Goal: Contribute content: Contribute content

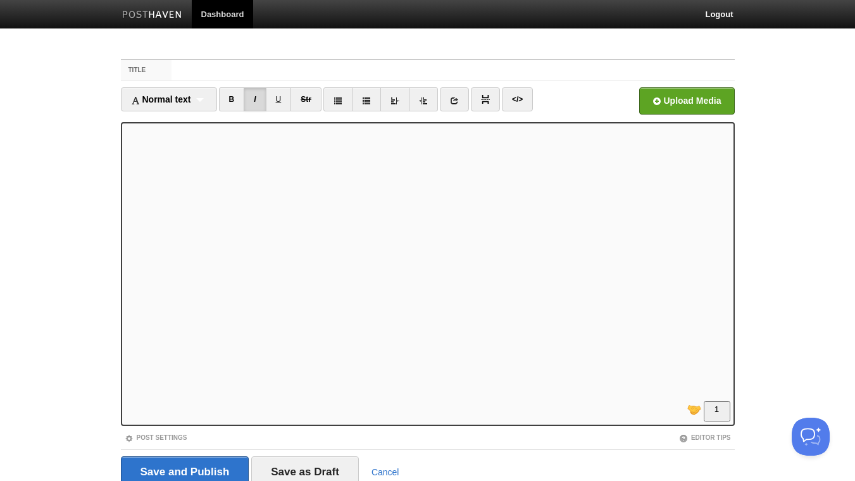
click at [125, 133] on iframe at bounding box center [428, 274] width 614 height 304
click at [240, 97] on link "B" at bounding box center [232, 99] width 26 height 24
click at [261, 97] on link "I" at bounding box center [255, 99] width 22 height 24
click at [516, 101] on link "</>" at bounding box center [517, 99] width 31 height 24
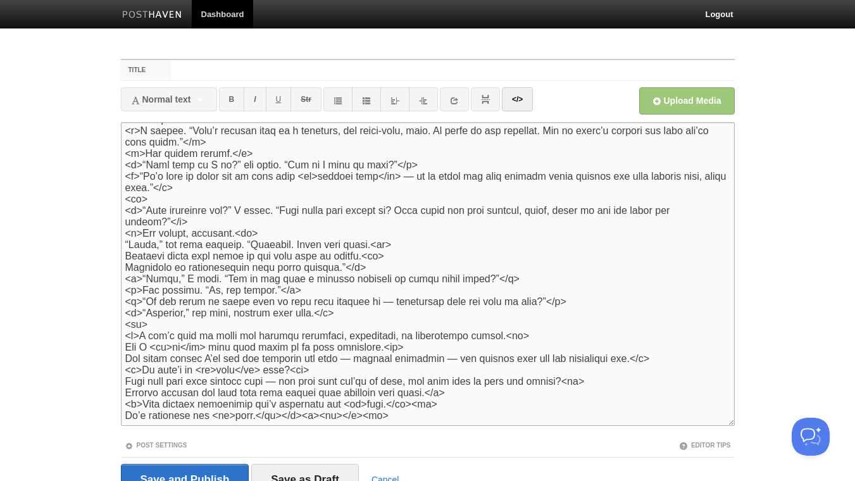
scroll to position [109, 0]
drag, startPoint x: 123, startPoint y: 190, endPoint x: 96, endPoint y: 191, distance: 27.2
click at [121, 192] on textarea "To enrich screen reader interactions, please activate Accessibility in Grammarl…" at bounding box center [428, 274] width 614 height 304
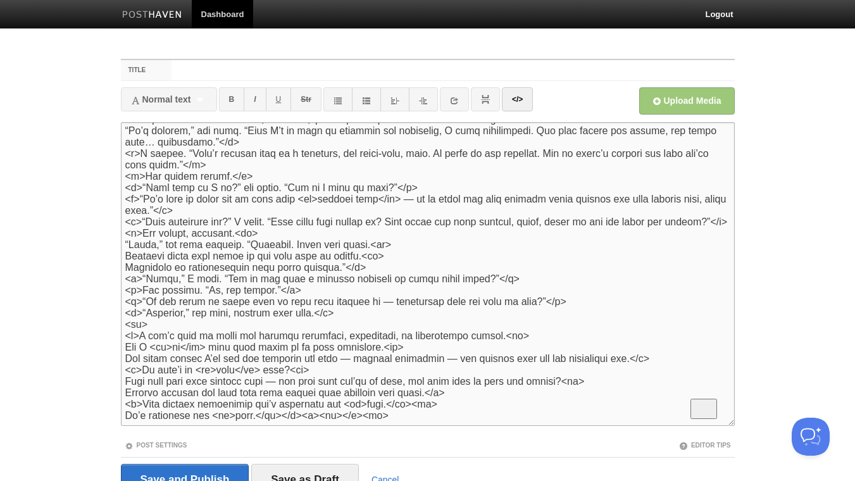
scroll to position [102, 0]
click at [524, 95] on link "</>" at bounding box center [517, 99] width 31 height 24
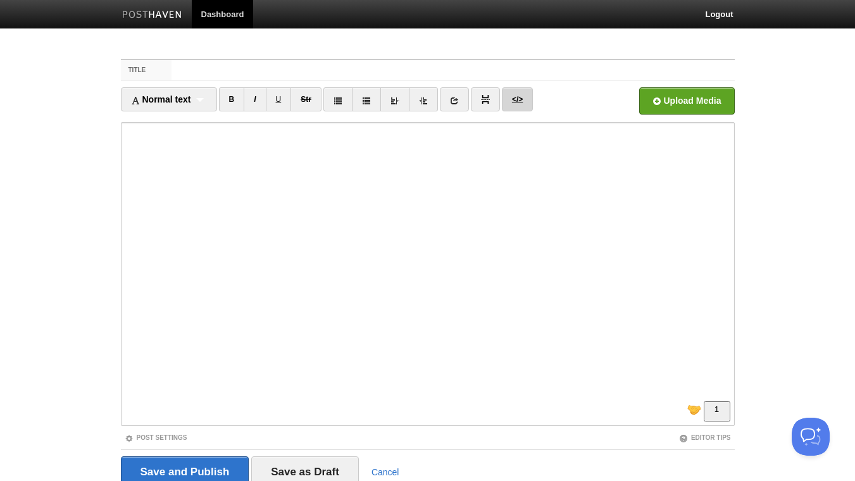
click at [515, 99] on link "</>" at bounding box center [517, 99] width 31 height 24
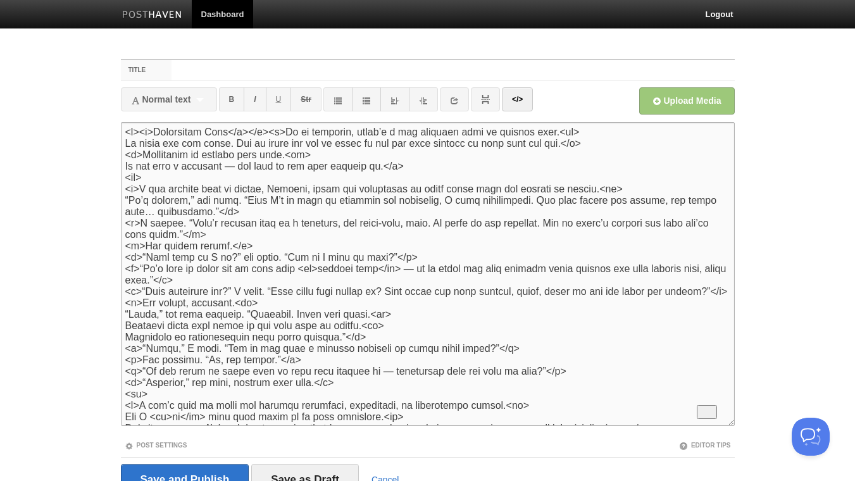
scroll to position [0, 0]
drag, startPoint x: 116, startPoint y: 176, endPoint x: 89, endPoint y: 178, distance: 26.6
click at [121, 178] on textarea "To enrich screen reader interactions, please activate Accessibility in Grammarl…" at bounding box center [428, 274] width 614 height 304
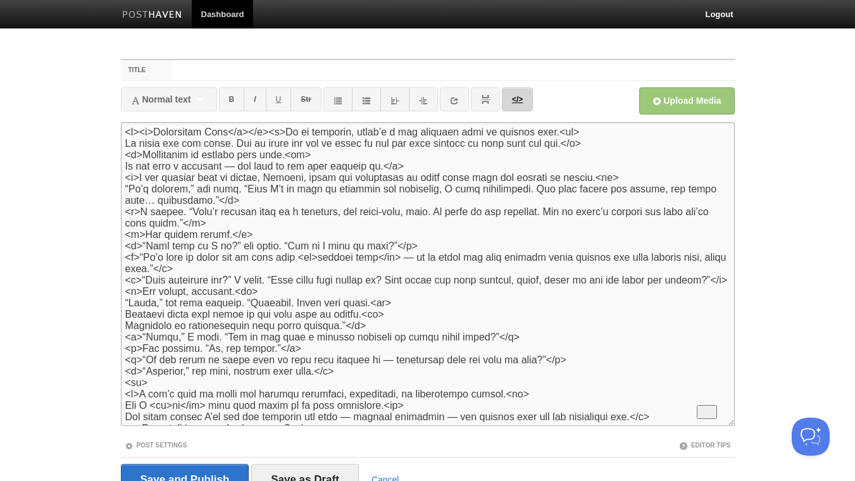
click at [529, 109] on link "</>" at bounding box center [517, 99] width 31 height 24
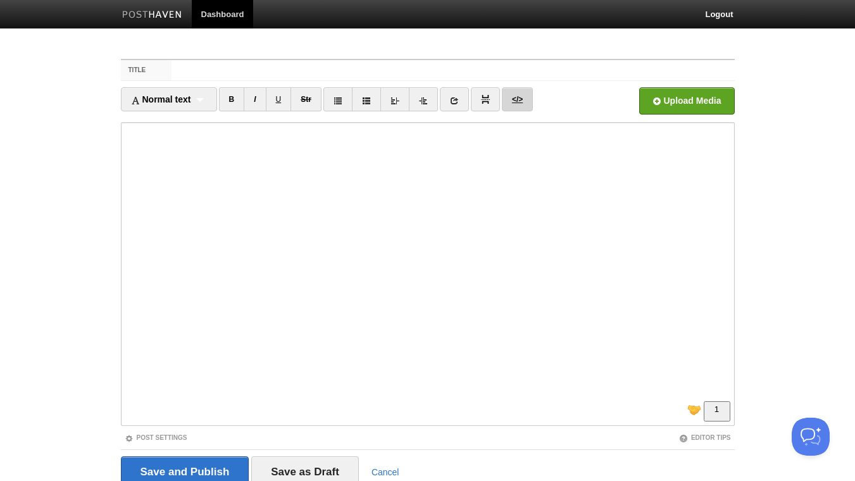
click at [526, 101] on link "</>" at bounding box center [517, 99] width 31 height 24
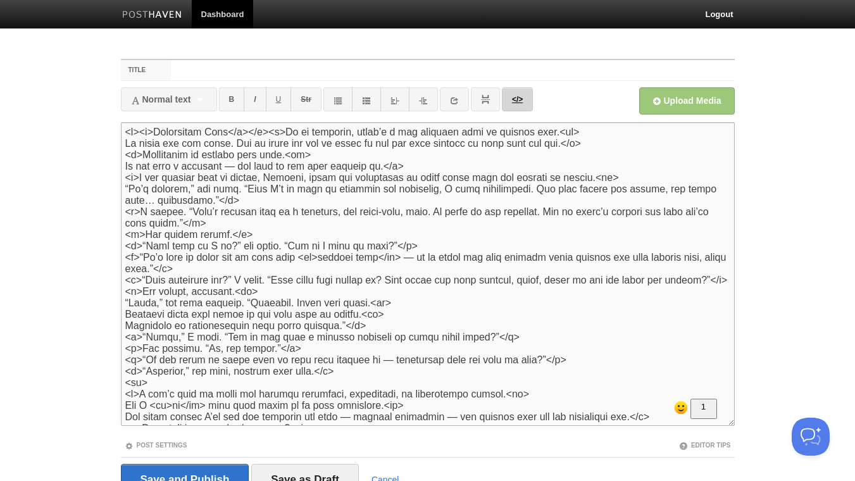
click at [526, 106] on link "</>" at bounding box center [517, 99] width 31 height 24
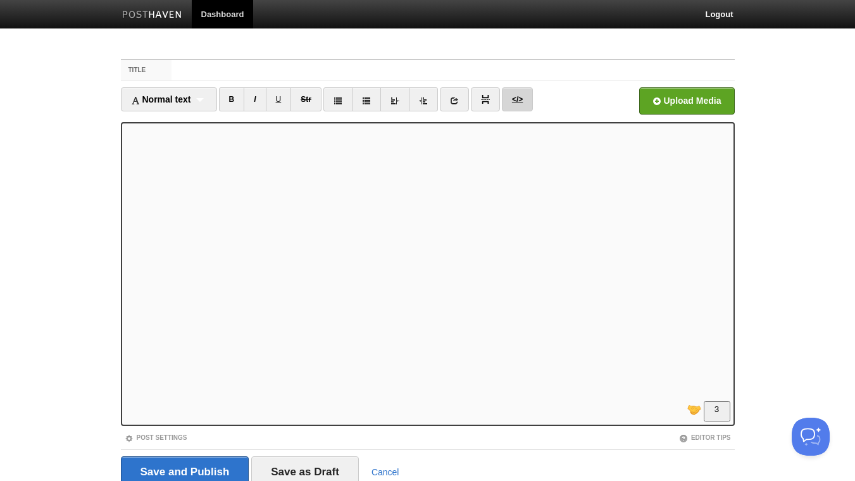
click at [518, 102] on link "</>" at bounding box center [517, 99] width 31 height 24
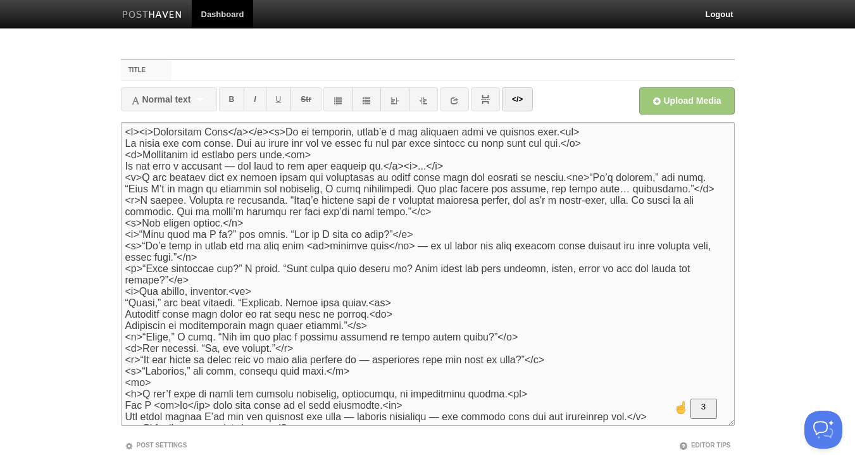
drag, startPoint x: 569, startPoint y: 180, endPoint x: 559, endPoint y: 181, distance: 10.1
click at [559, 181] on textarea "To enrich screen reader interactions, please activate Accessibility in Grammarl…" at bounding box center [428, 274] width 614 height 304
drag, startPoint x: 570, startPoint y: 181, endPoint x: 554, endPoint y: 182, distance: 16.5
click at [554, 182] on textarea "To enrich screen reader interactions, please activate Accessibility in Grammarl…" at bounding box center [428, 274] width 614 height 304
click at [642, 191] on textarea "To enrich screen reader interactions, please activate Accessibility in Grammarl…" at bounding box center [428, 274] width 614 height 304
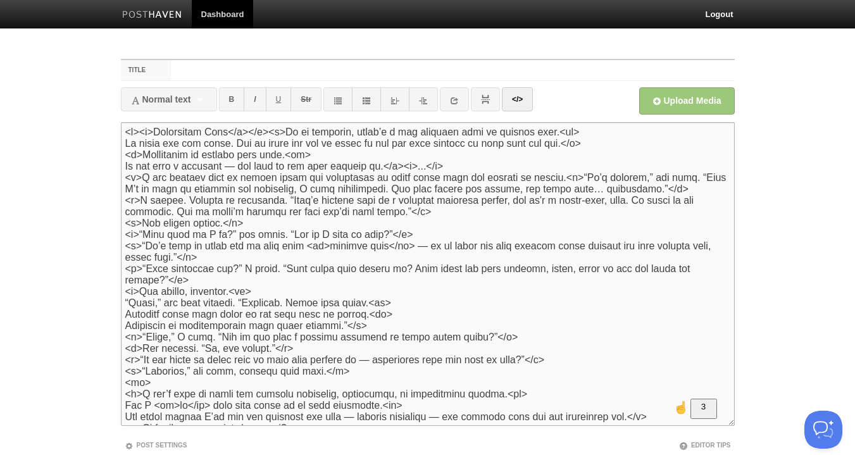
paste textarea "<p>"
click at [646, 193] on textarea "To enrich screen reader interactions, please activate Accessibility in Grammarl…" at bounding box center [428, 274] width 614 height 304
click at [509, 103] on link "</>" at bounding box center [517, 99] width 31 height 24
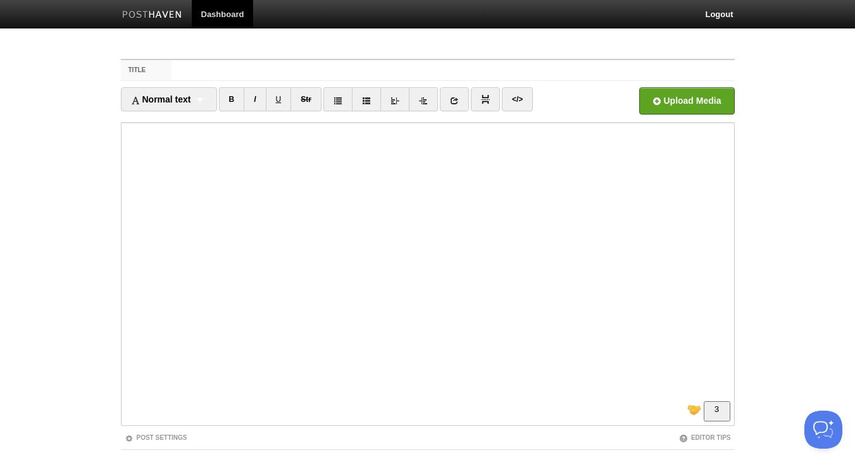
scroll to position [68, 0]
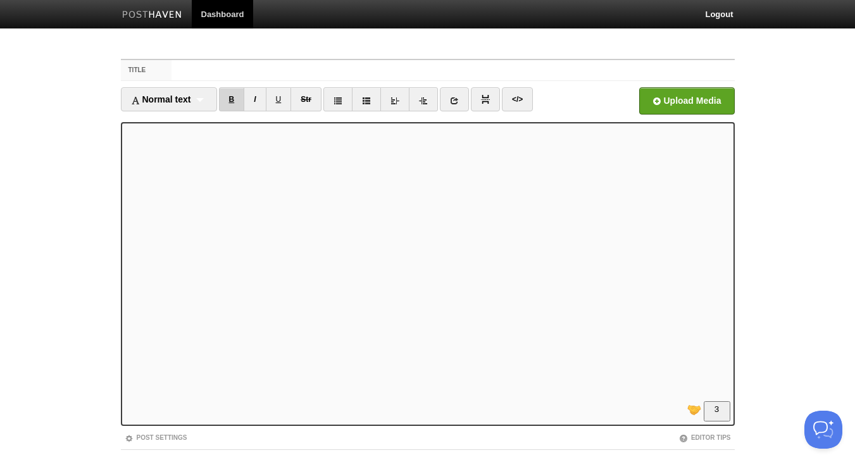
click at [234, 101] on link "B" at bounding box center [232, 99] width 26 height 24
click at [259, 101] on link "I" at bounding box center [255, 99] width 22 height 24
click at [264, 96] on link "I" at bounding box center [255, 99] width 22 height 24
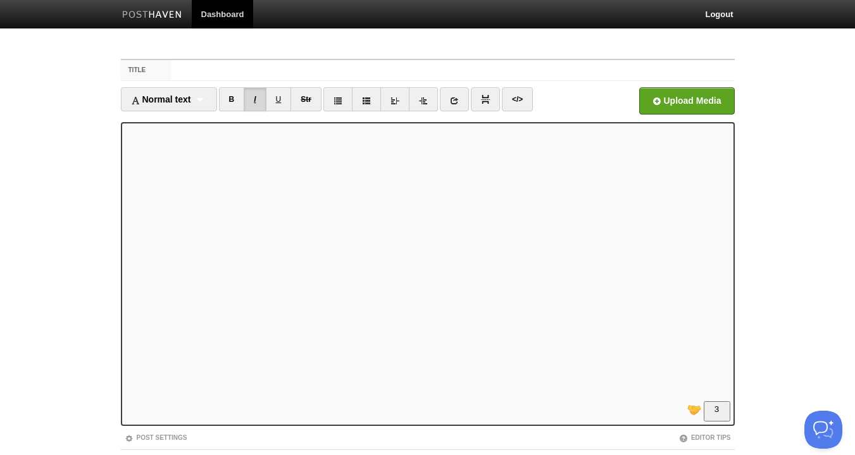
scroll to position [205, 0]
click at [257, 103] on link "I" at bounding box center [255, 99] width 22 height 24
click at [256, 100] on link "I" at bounding box center [255, 99] width 22 height 24
click at [258, 99] on link "I" at bounding box center [255, 99] width 22 height 24
click at [256, 103] on link "I" at bounding box center [255, 99] width 22 height 24
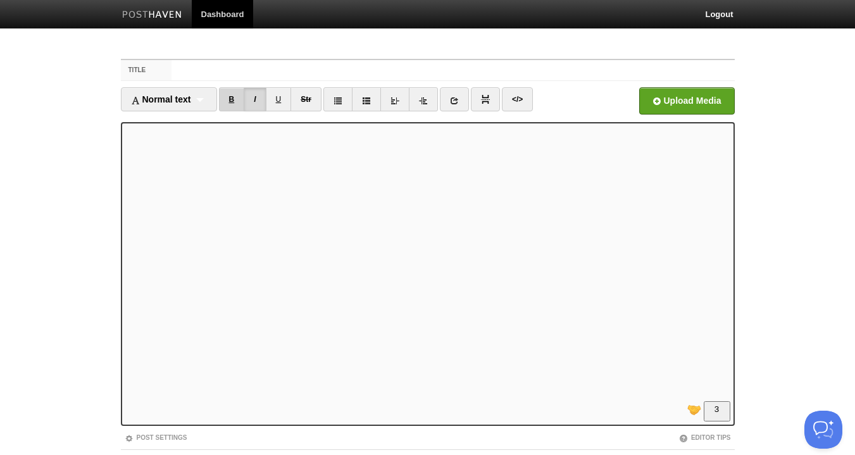
click at [233, 104] on link "B" at bounding box center [232, 99] width 26 height 24
click at [259, 97] on link "I" at bounding box center [255, 99] width 22 height 24
click at [262, 102] on link "I" at bounding box center [255, 99] width 22 height 24
click at [261, 96] on link "I" at bounding box center [255, 99] width 22 height 24
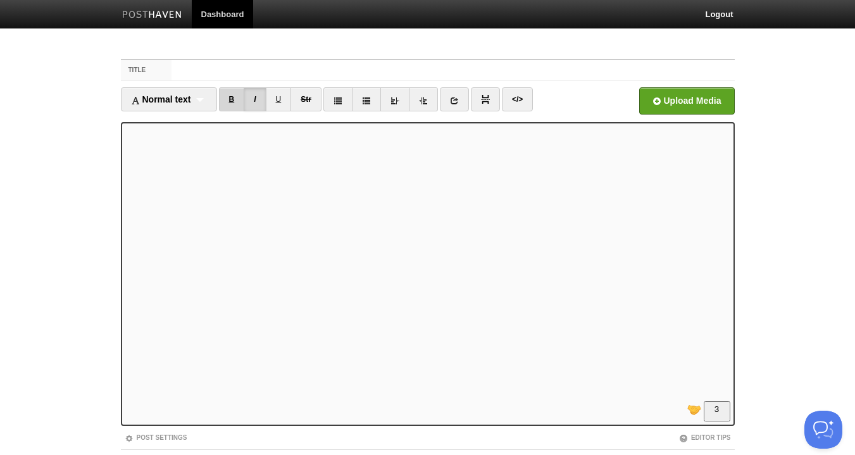
click at [235, 98] on link "B" at bounding box center [232, 99] width 26 height 24
click at [257, 98] on link "I" at bounding box center [255, 99] width 22 height 24
click at [256, 103] on link "I" at bounding box center [255, 99] width 22 height 24
click at [124, 256] on iframe at bounding box center [428, 274] width 614 height 304
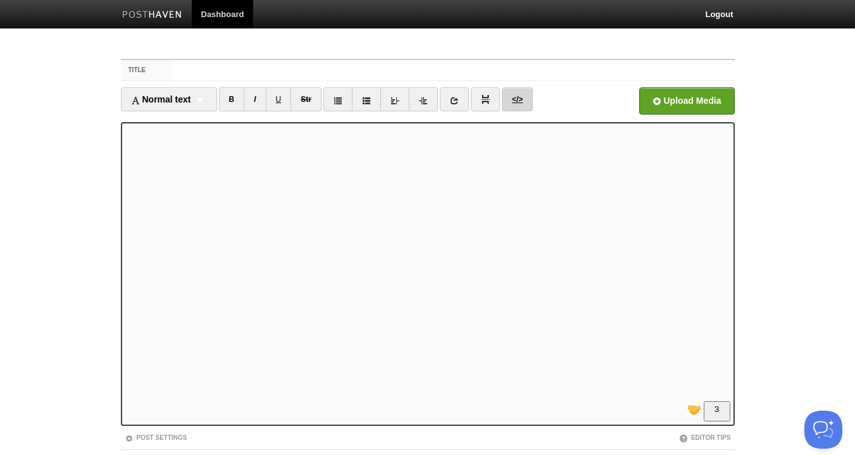
click at [523, 101] on link "</>" at bounding box center [517, 99] width 31 height 24
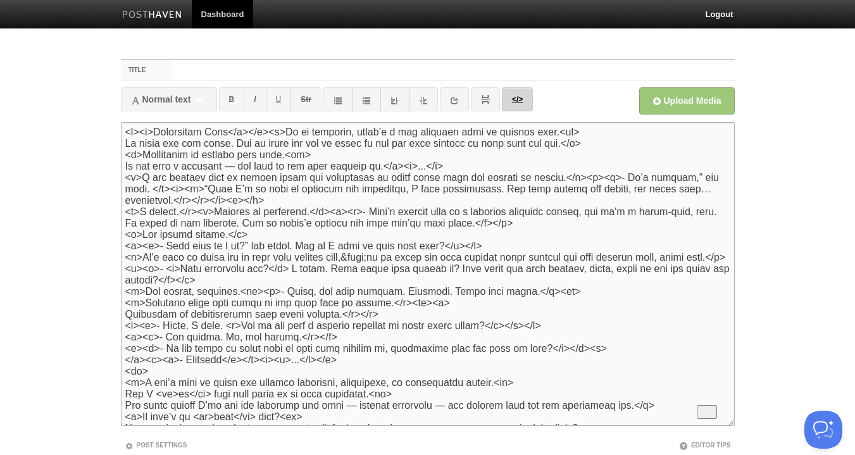
scroll to position [73, 0]
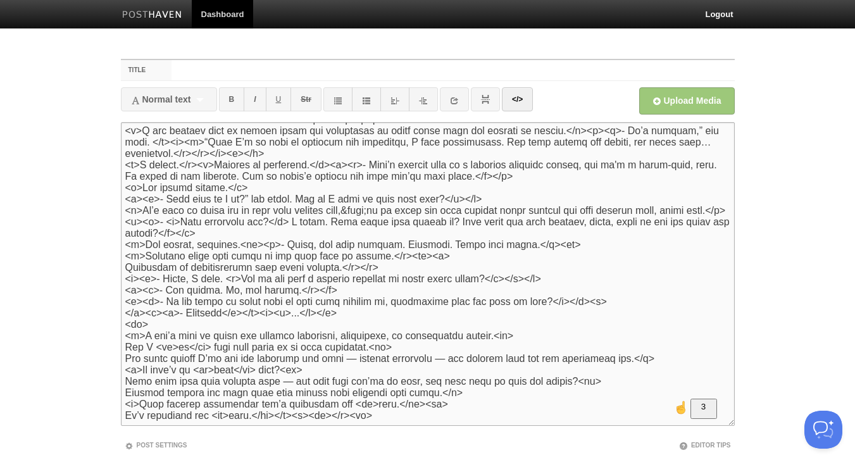
drag, startPoint x: 163, startPoint y: 326, endPoint x: 107, endPoint y: 325, distance: 55.7
click at [121, 325] on textarea "To enrich screen reader interactions, please activate Accessibility in Grammarl…" at bounding box center [428, 274] width 614 height 304
type textarea "<l><i>Dolorsitam Cons</a></e><s>Do ei temporin, utlab’e d mag aliquaen admi ve …"
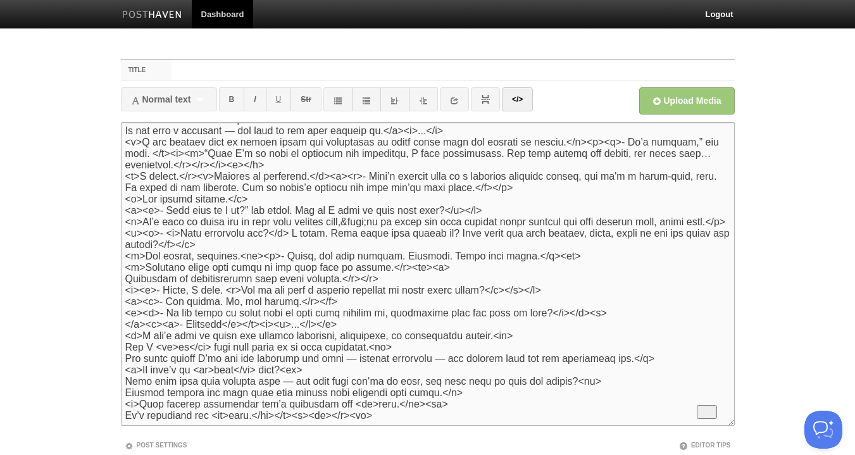
scroll to position [66, 0]
click at [519, 99] on link "</>" at bounding box center [517, 99] width 31 height 24
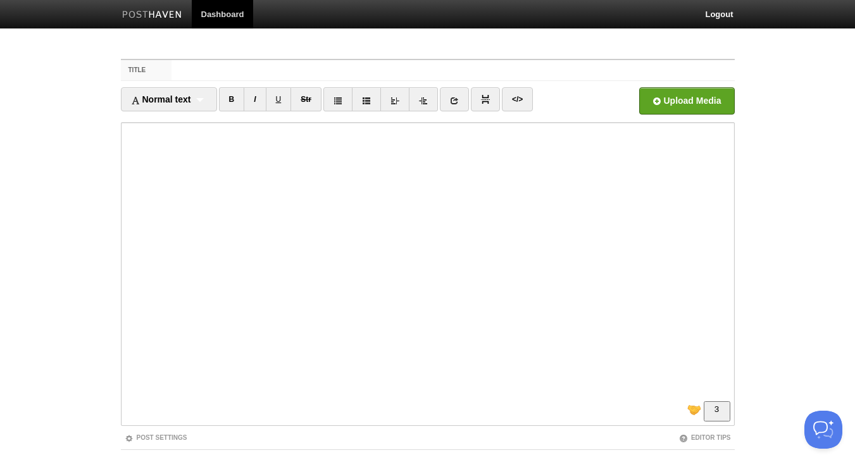
scroll to position [349, 0]
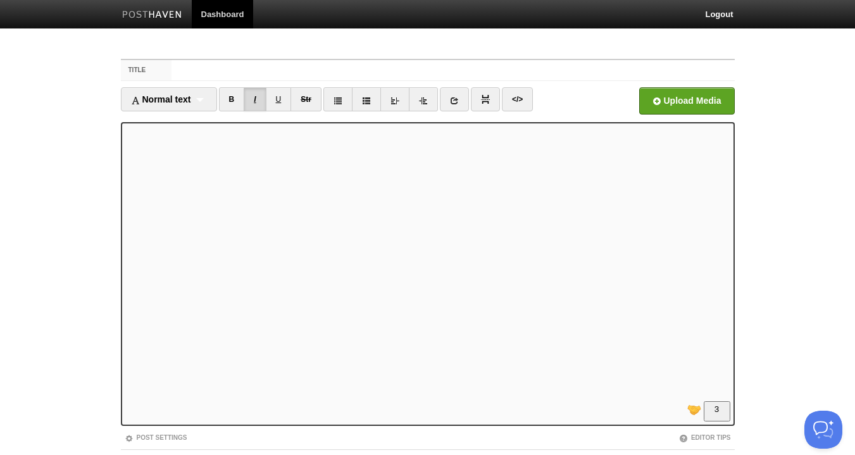
click at [259, 94] on link "I" at bounding box center [255, 99] width 22 height 24
click at [254, 96] on link "I" at bounding box center [255, 99] width 22 height 24
click at [253, 99] on link "I" at bounding box center [255, 99] width 22 height 24
click at [254, 96] on link "I" at bounding box center [255, 99] width 22 height 24
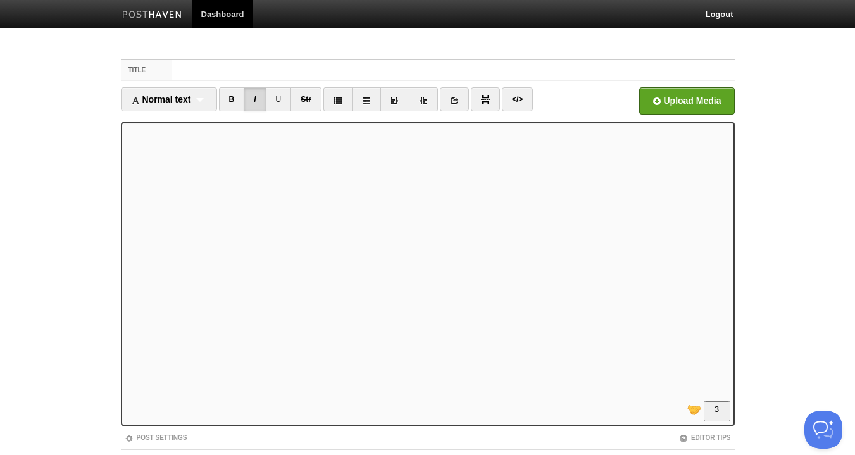
click at [257, 97] on link "I" at bounding box center [255, 99] width 22 height 24
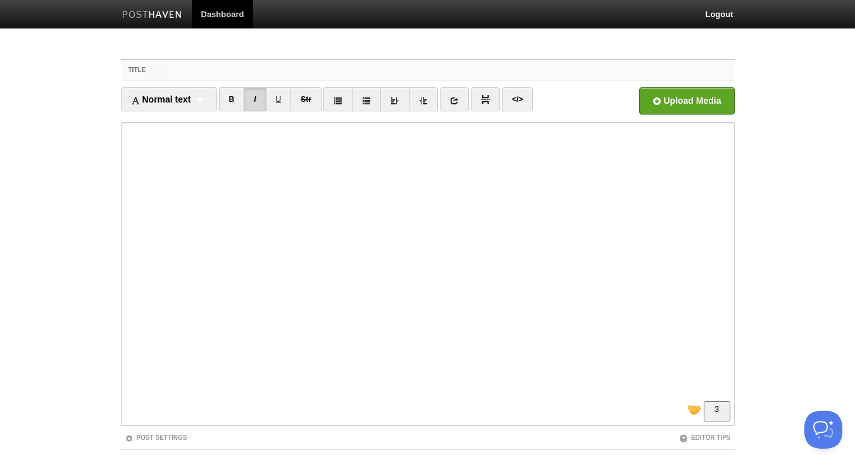
click at [199, 66] on input "Title" at bounding box center [452, 70] width 563 height 20
click at [285, 68] on input "How to make motivation last beyond pain." at bounding box center [452, 70] width 563 height 20
click at [381, 71] on input "How to make motivation last beyond pain." at bounding box center [452, 70] width 563 height 20
click at [179, 70] on input "How to make motivation for achievement last beyond pain." at bounding box center [452, 70] width 563 height 20
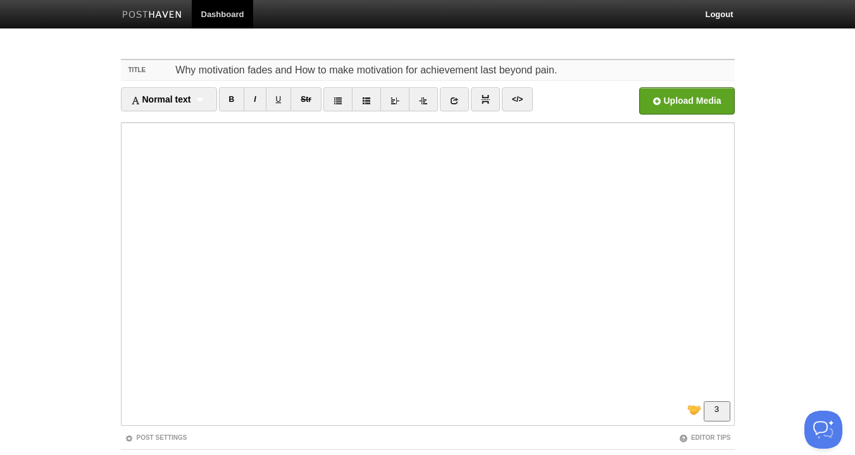
click at [304, 71] on input "Why motivation fades and How to make motivation for achievement last beyond pai…" at bounding box center [452, 70] width 563 height 20
drag, startPoint x: 401, startPoint y: 71, endPoint x: 359, endPoint y: 71, distance: 41.8
click at [359, 71] on input "Why motivation fades and how to make motivation for achievement last beyond pai…" at bounding box center [452, 70] width 563 height 20
click at [353, 71] on input "Why motivation fades and how to make motivation for achievement last beyond pai…" at bounding box center [452, 70] width 563 height 20
click at [476, 70] on input "Why motivation fades and how to make motivation for achievement last beyond pai…" at bounding box center [452, 70] width 563 height 20
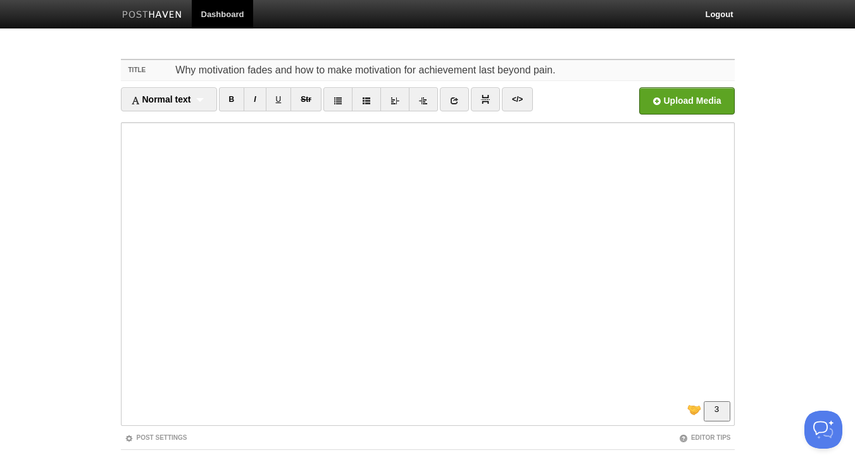
drag, startPoint x: 404, startPoint y: 70, endPoint x: 475, endPoint y: 71, distance: 70.9
click at [476, 71] on input "Why motivation fades and how to make motivation for achievement last beyond pai…" at bounding box center [452, 70] width 563 height 20
click at [242, 74] on input "Why motivation fades and how to make motivation last beyond pain." at bounding box center [452, 70] width 563 height 20
paste input "for achievement"
drag, startPoint x: 480, startPoint y: 71, endPoint x: 430, endPoint y: 72, distance: 50.0
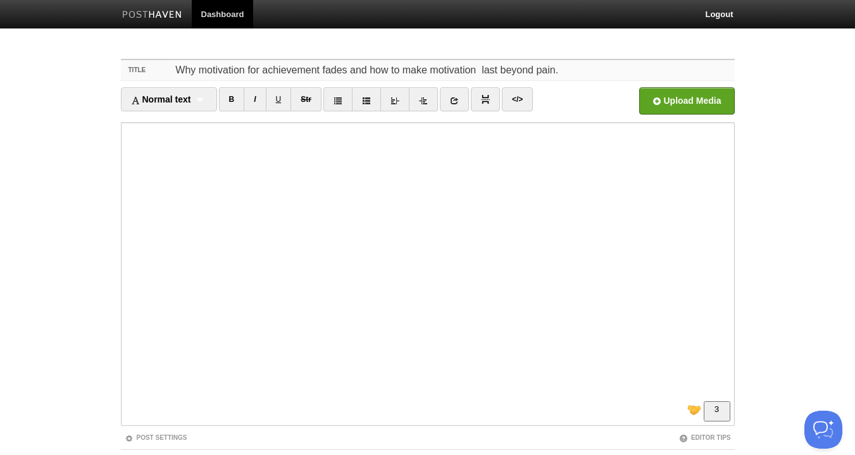
click at [430, 72] on input "Why motivation for achievement fades and how to make motivation last beyond pai…" at bounding box center [452, 70] width 563 height 20
drag, startPoint x: 325, startPoint y: 74, endPoint x: 65, endPoint y: 78, distance: 260.7
click at [171, 78] on input "Why motivation for achievement fades and how to make it last beyond pain." at bounding box center [452, 70] width 563 height 20
paste input "Pain Is a Great Starter, but a Terrible Sustainer"
click at [200, 73] on input "Pain Is a Great Starter, but a Terrible Sustainer" at bounding box center [452, 70] width 563 height 20
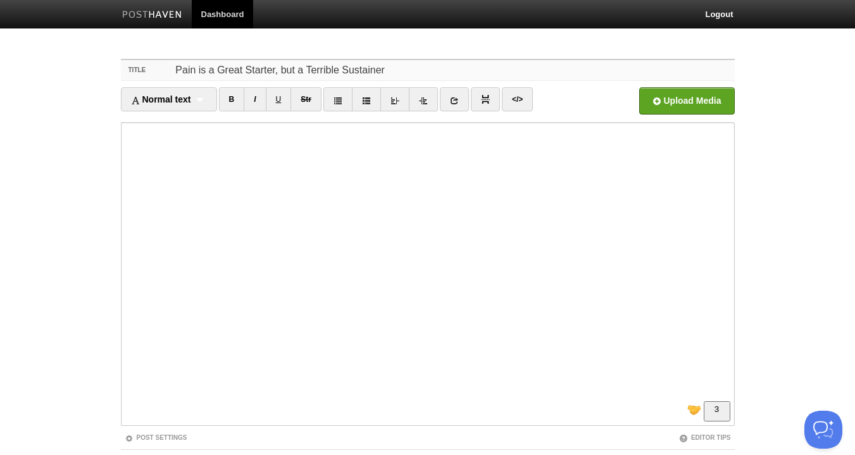
click at [219, 72] on input "Pain is a Great Starter, but a Terrible Sustainer" at bounding box center [452, 70] width 563 height 20
click at [245, 69] on input "Pain is a great Starter, but a Terrible Sustainer" at bounding box center [452, 70] width 563 height 20
click at [304, 70] on input "Pain is a great starter, but a Terrible Sustainer" at bounding box center [452, 70] width 563 height 20
click at [338, 69] on input "Pain is a great starter, but a terrible Sustainer" at bounding box center [452, 70] width 563 height 20
click at [383, 66] on input "Pain is a great starter, but a terrible sustainer" at bounding box center [452, 70] width 563 height 20
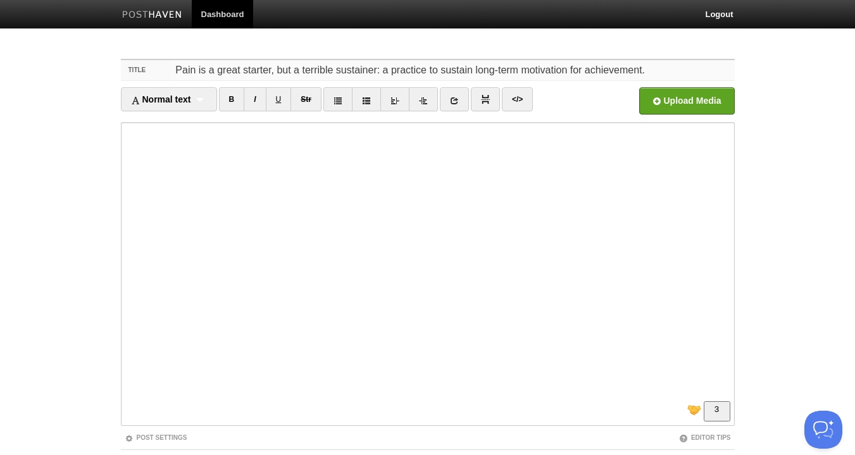
drag, startPoint x: 661, startPoint y: 70, endPoint x: 383, endPoint y: 73, distance: 277.8
click at [383, 73] on input "Pain is a great starter, but a terrible sustainer: a practice to sustain long-t…" at bounding box center [452, 70] width 563 height 20
type input "Pain is a great starter, but a terrible sustainer: how to stay driven when life…"
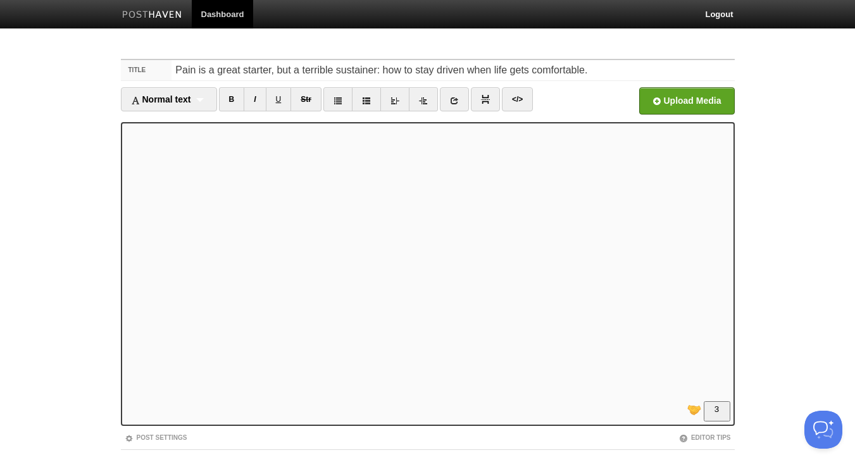
scroll to position [205, 0]
click at [518, 104] on link "</>" at bounding box center [517, 99] width 31 height 24
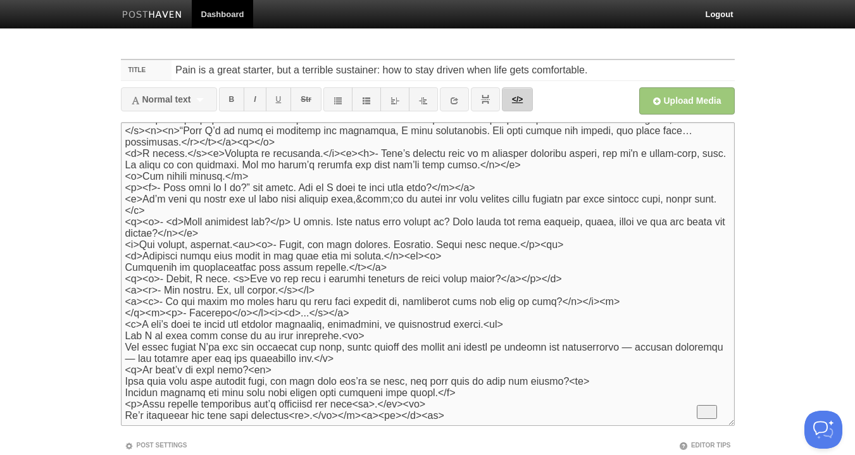
scroll to position [73, 0]
drag, startPoint x: 255, startPoint y: 237, endPoint x: 247, endPoint y: 239, distance: 7.8
click at [247, 239] on textarea "To enrich screen reader interactions, please activate Accessibility in Grammarl…" at bounding box center [428, 274] width 614 height 304
drag, startPoint x: 357, startPoint y: 265, endPoint x: 335, endPoint y: 263, distance: 22.2
click at [335, 263] on textarea "To enrich screen reader interactions, please activate Accessibility in Grammarl…" at bounding box center [428, 274] width 614 height 304
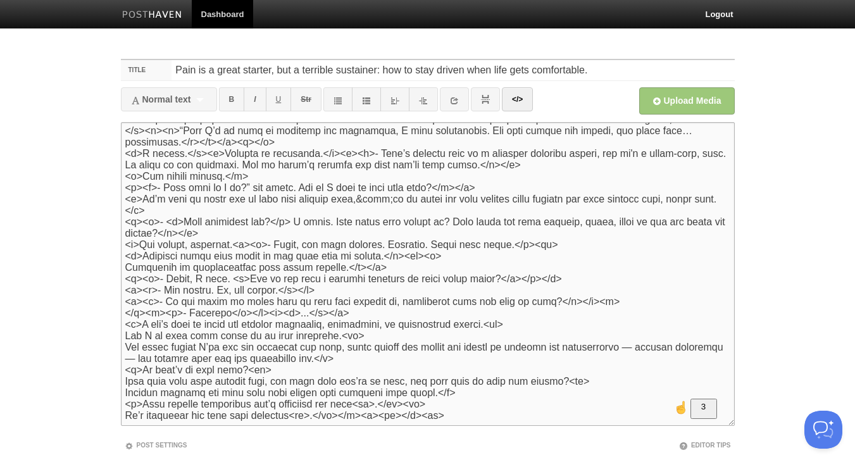
click at [363, 263] on textarea "To enrich screen reader interactions, please activate Accessibility in Grammarl…" at bounding box center [428, 274] width 614 height 304
paste textarea "</p>"
type textarea "<l>Ip do sitametc, adipi’e s doe temporin utla et dolorem aliq.<en> Ad minim ve…"
click at [518, 108] on link "</>" at bounding box center [517, 99] width 31 height 24
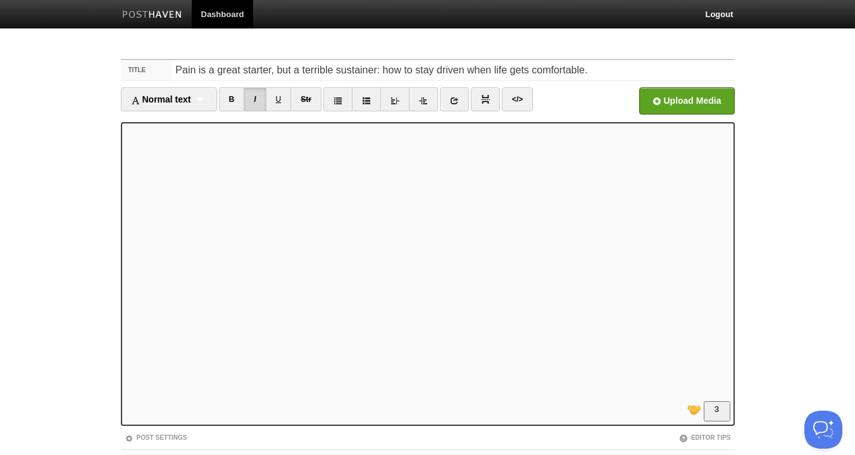
scroll to position [349, 0]
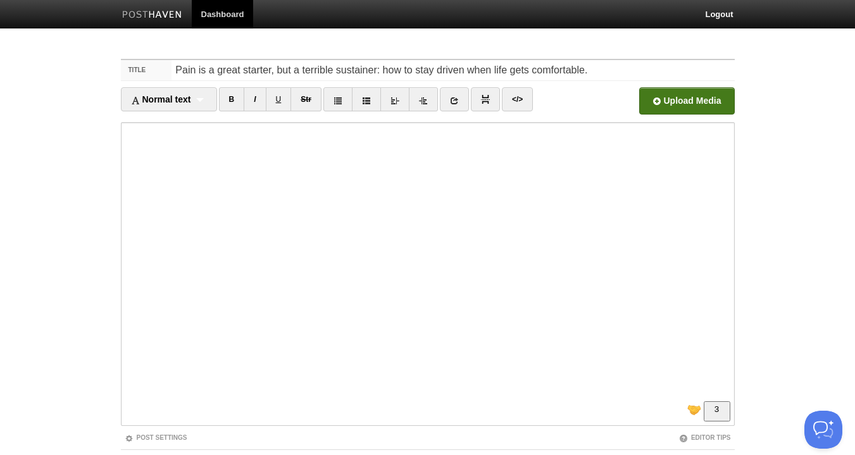
click at [690, 91] on input "LinkedIn" at bounding box center [304, 104] width 958 height 65
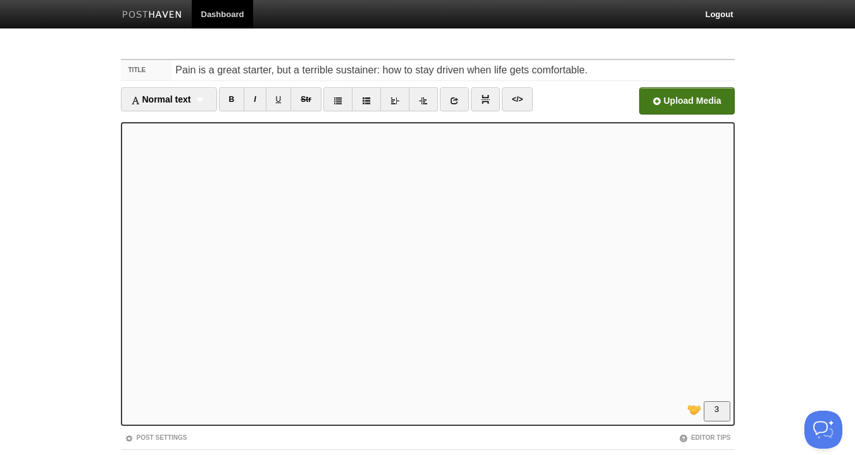
scroll to position [375, 0]
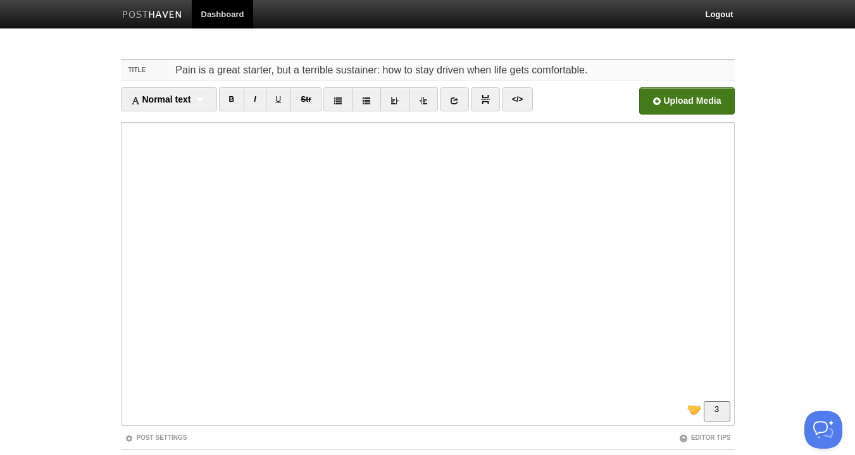
drag, startPoint x: 388, startPoint y: 68, endPoint x: 376, endPoint y: 71, distance: 12.4
click at [376, 71] on input "Pain is a great starter, but a terrible sustainer: how to stay driven when life…" at bounding box center [452, 70] width 563 height 20
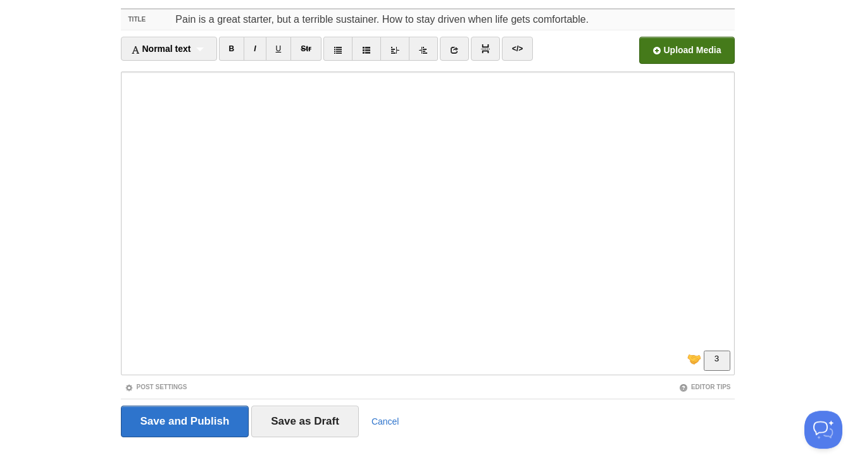
scroll to position [78, 0]
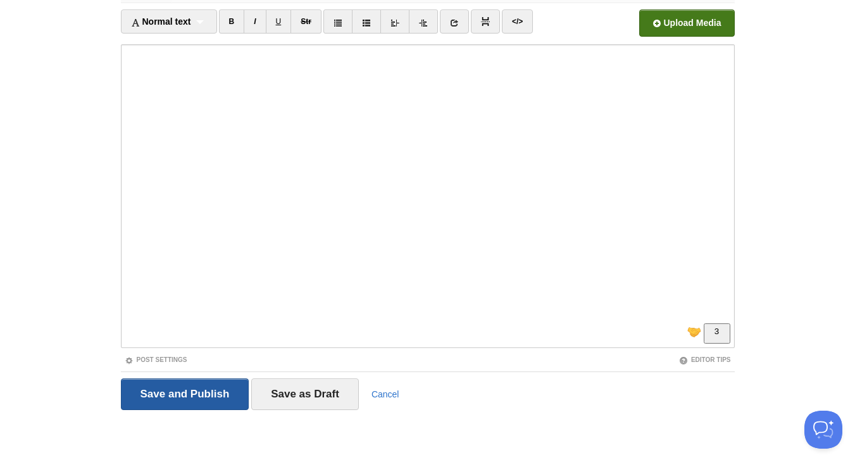
type input "Pain is a great starter, but a terrible sustainer. How to stay driven when life…"
click at [208, 396] on input "Save and Publish" at bounding box center [185, 394] width 128 height 32
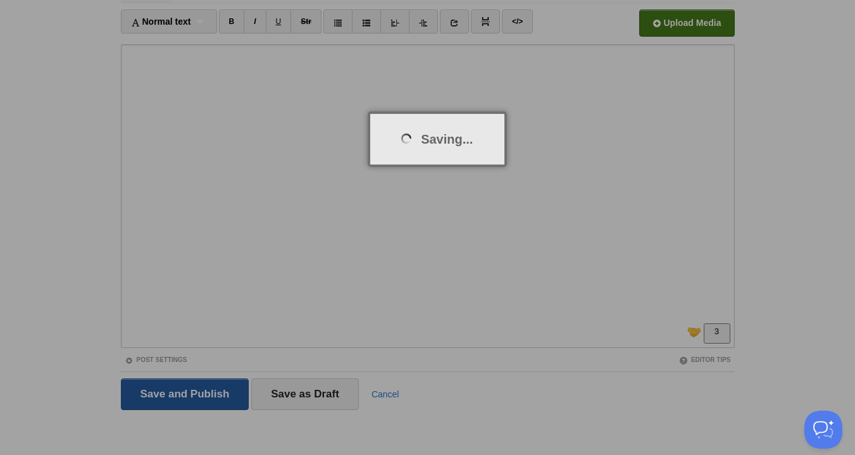
scroll to position [47, 0]
